Goal: Transaction & Acquisition: Subscribe to service/newsletter

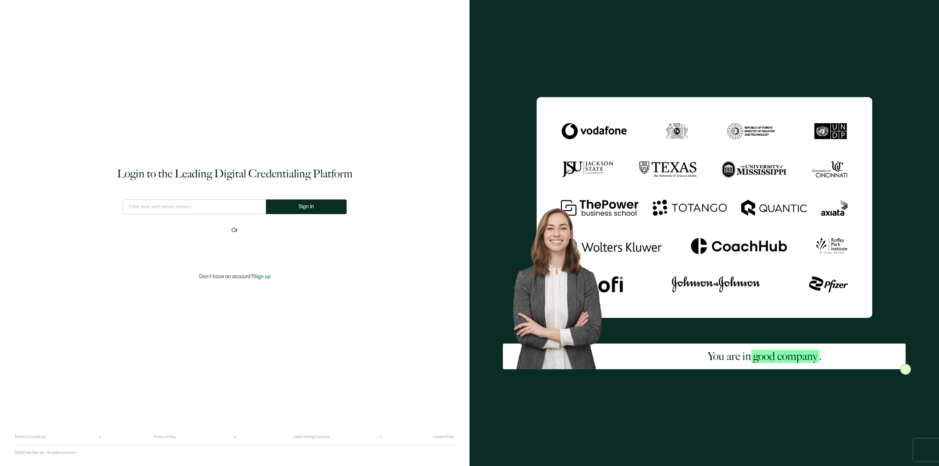
click at [263, 275] on span "Sign up" at bounding box center [261, 277] width 17 height 6
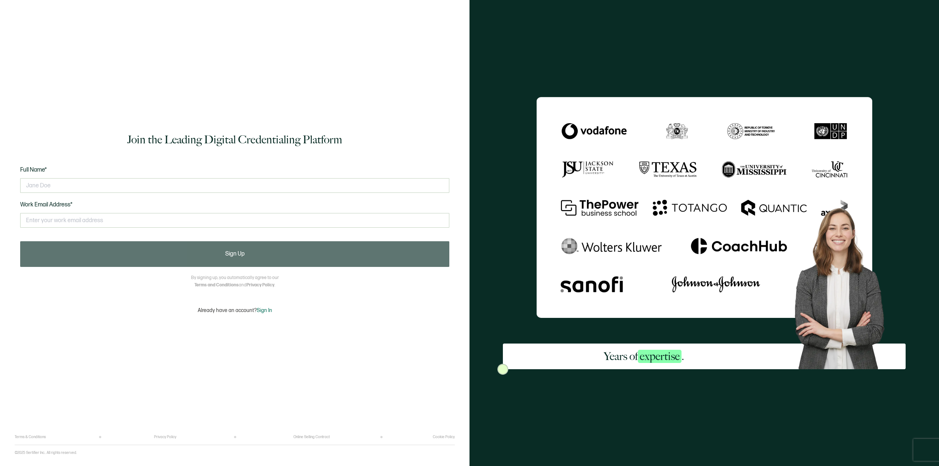
click at [323, 440] on div "Terms & Conditions Privacy Policy Online Selling Contract Cookie Policy" at bounding box center [235, 440] width 440 height 10
click at [319, 438] on link "Online Selling Contract" at bounding box center [311, 437] width 36 height 4
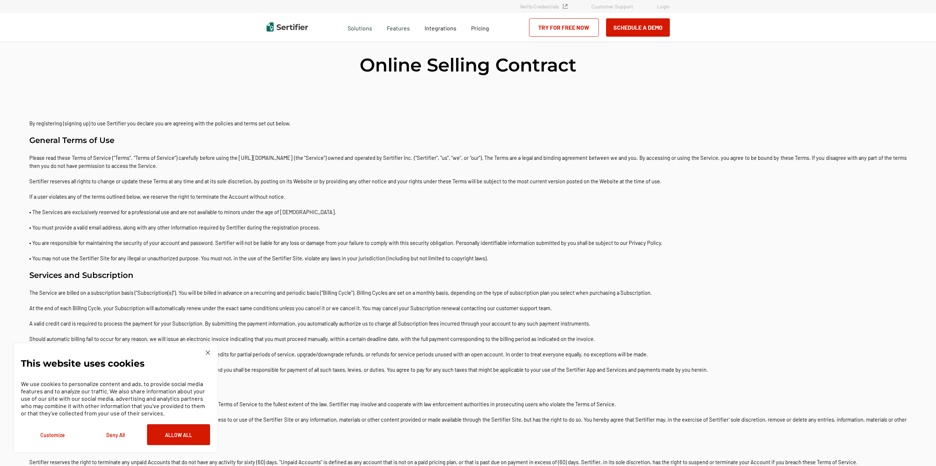
click at [207, 351] on img at bounding box center [208, 353] width 4 height 4
